Goal: Entertainment & Leisure: Consume media (video, audio)

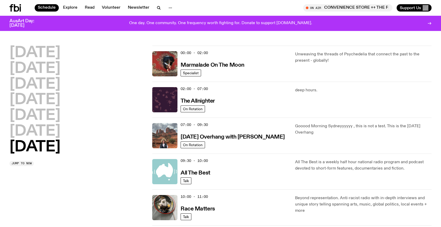
scroll to position [365, 0]
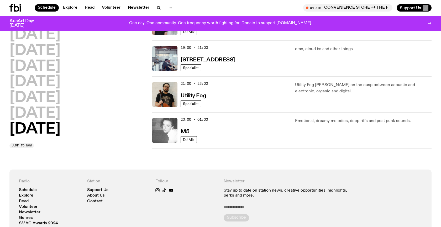
click at [166, 125] on img at bounding box center [164, 130] width 25 height 25
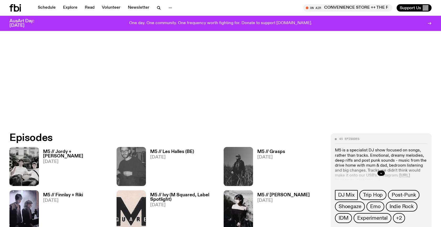
scroll to position [187, 0]
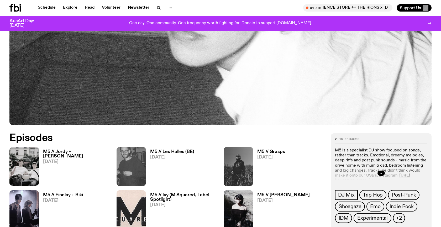
click at [60, 152] on h3 "M5 // Jordy + [PERSON_NAME]" at bounding box center [76, 154] width 67 height 9
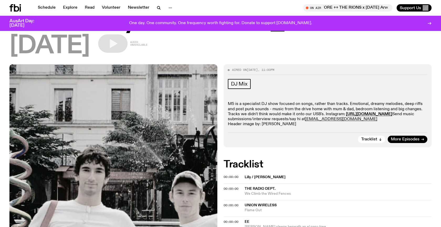
scroll to position [37, 0]
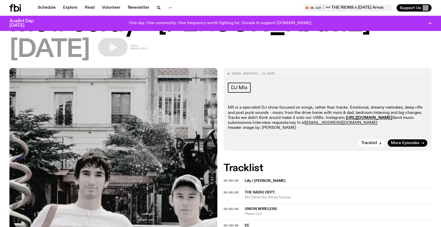
click at [181, 57] on div "[DATE] Audio unavailable" at bounding box center [220, 50] width 422 height 24
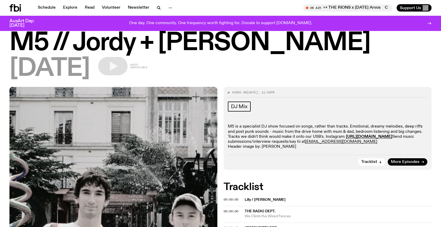
click at [162, 53] on h1 "M5 // Jordy + [PERSON_NAME]" at bounding box center [220, 43] width 422 height 24
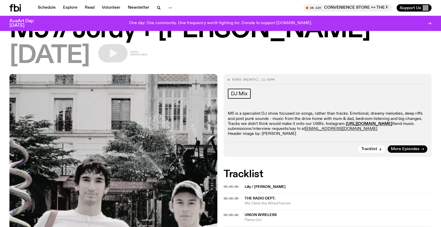
scroll to position [25, 0]
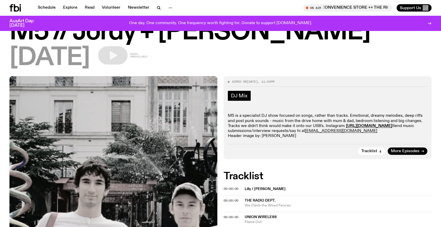
click at [241, 97] on span "DJ Mix" at bounding box center [239, 96] width 17 height 6
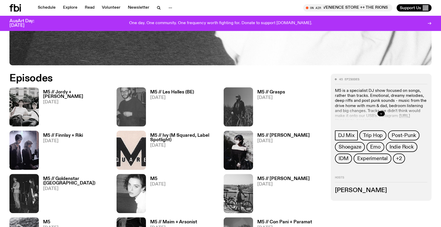
scroll to position [246, 0]
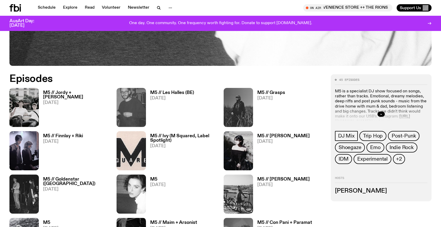
click at [131, 115] on img at bounding box center [131, 107] width 29 height 39
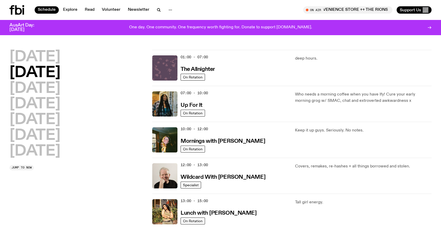
click at [170, 79] on img at bounding box center [164, 67] width 25 height 25
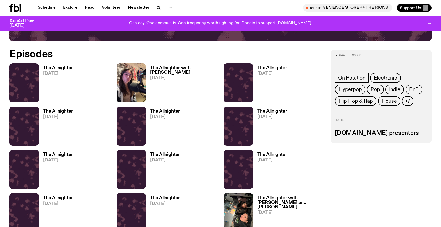
scroll to position [270, 0]
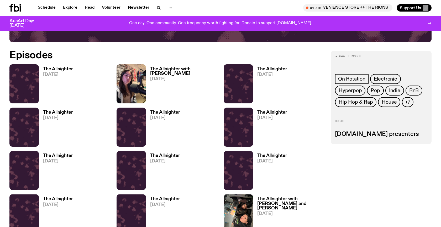
click at [31, 80] on img at bounding box center [23, 83] width 29 height 39
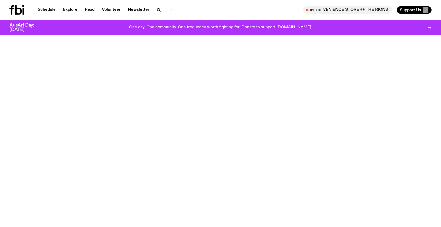
scroll to position [270, 0]
click at [128, 77] on img at bounding box center [131, 88] width 29 height 39
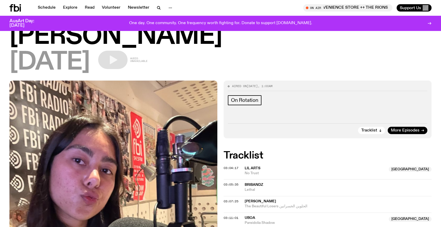
scroll to position [47, 0]
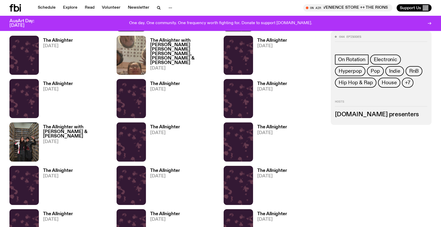
scroll to position [864, 0]
